Goal: Task Accomplishment & Management: Manage account settings

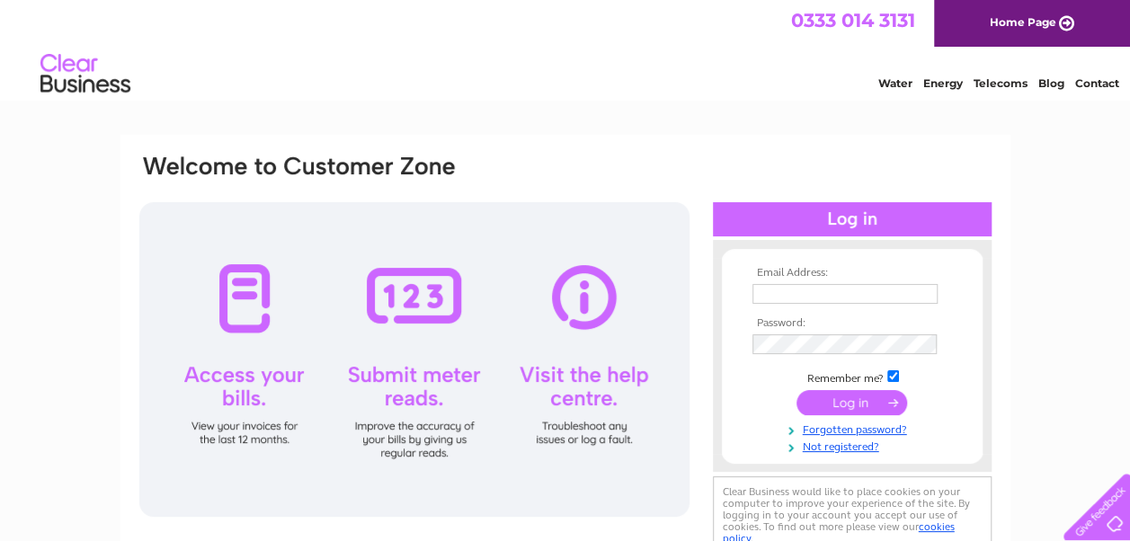
type input "[EMAIL_ADDRESS][DOMAIN_NAME]"
click at [249, 303] on div at bounding box center [414, 359] width 550 height 315
click at [212, 340] on div at bounding box center [414, 359] width 550 height 315
drag, startPoint x: 212, startPoint y: 386, endPoint x: 215, endPoint y: 376, distance: 11.1
click at [212, 340] on div at bounding box center [414, 359] width 550 height 315
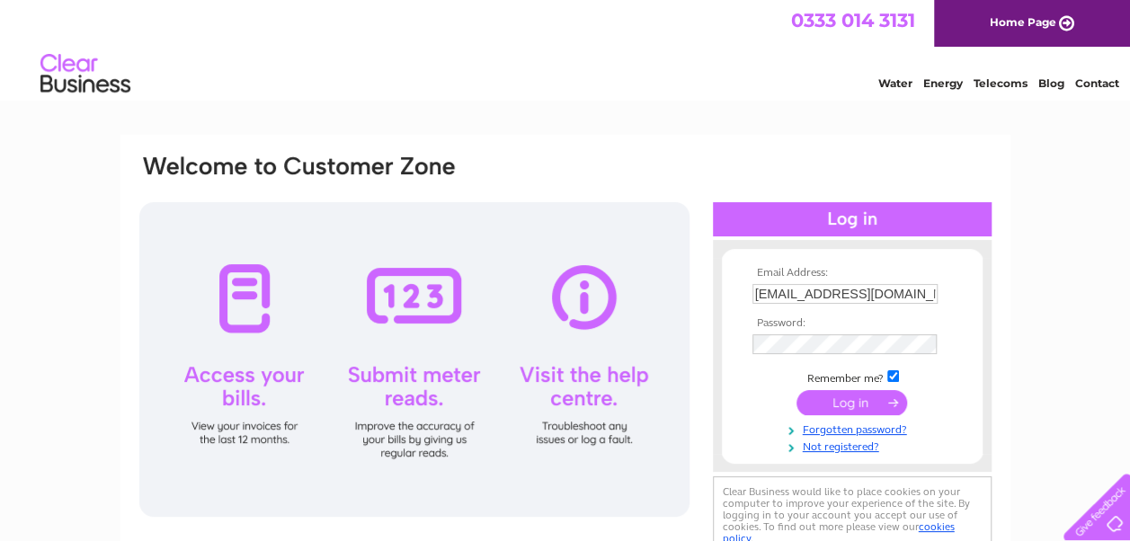
click at [245, 340] on div at bounding box center [414, 359] width 550 height 315
click at [242, 340] on div at bounding box center [414, 359] width 550 height 315
click at [249, 340] on div at bounding box center [414, 359] width 550 height 315
click at [248, 340] on div at bounding box center [414, 359] width 550 height 315
click at [591, 340] on input "submit" at bounding box center [851, 402] width 111 height 25
